Goal: Information Seeking & Learning: Check status

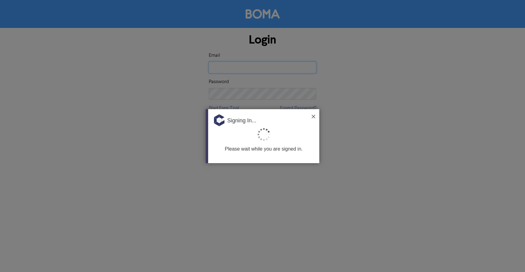
type input "[EMAIL_ADDRESS][DOMAIN_NAME]"
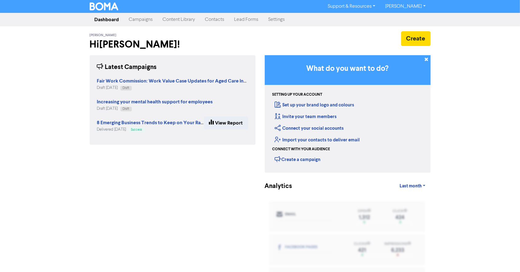
click at [144, 22] on link "Campaigns" at bounding box center [141, 20] width 34 height 12
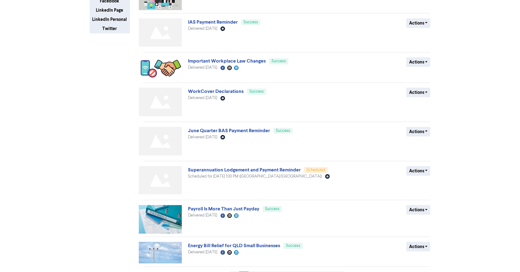
scroll to position [157, 0]
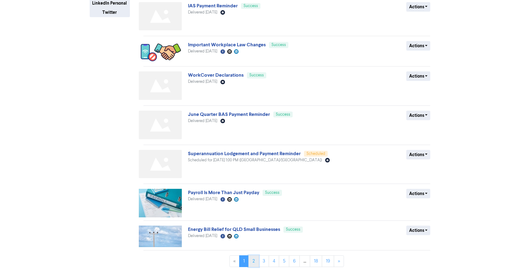
click at [253, 261] on link "2" at bounding box center [254, 262] width 10 height 12
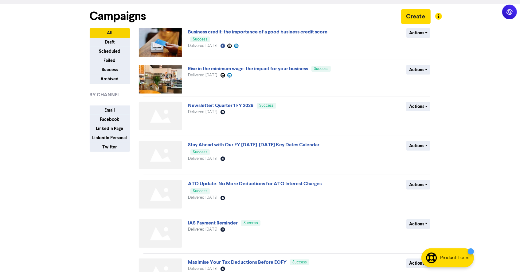
scroll to position [34, 0]
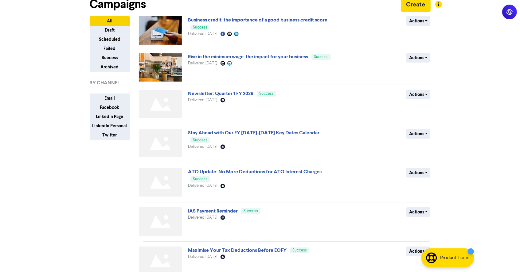
click at [205, 144] on div "Delivered [DATE] Email Created with Sketch." at bounding box center [262, 147] width 148 height 6
click at [209, 132] on link "Stay Ahead with Our FY [DATE]-[DATE] Key Dates Calendar" at bounding box center [253, 133] width 131 height 6
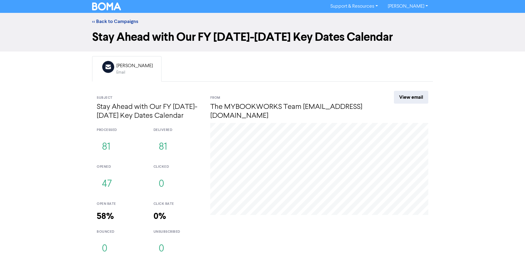
click at [129, 70] on div "Email" at bounding box center [134, 73] width 37 height 6
click at [109, 18] on link "<< Back to Campaigns" at bounding box center [115, 21] width 46 height 6
